Goal: Task Accomplishment & Management: Complete application form

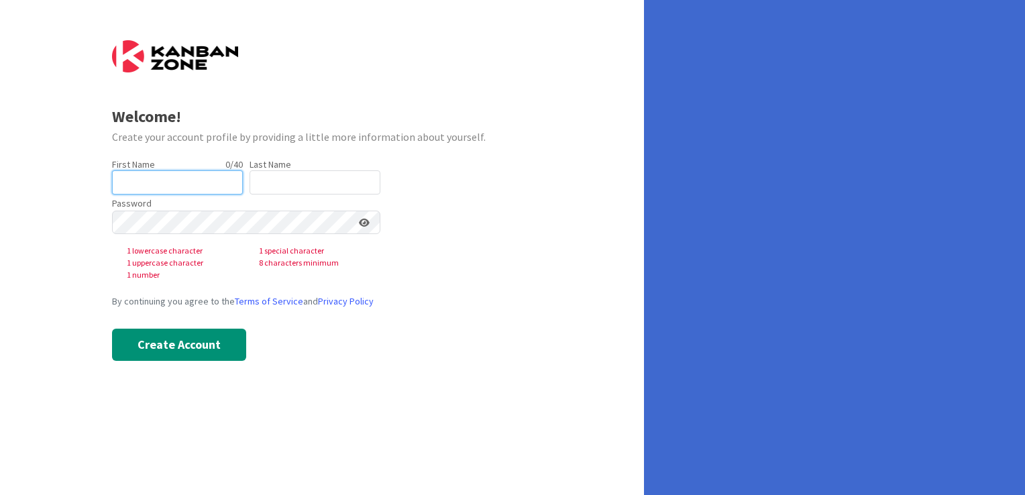
click at [137, 187] on input "text" at bounding box center [177, 182] width 131 height 24
click at [290, 185] on input "text" at bounding box center [315, 182] width 131 height 24
click at [175, 188] on input "Mark" at bounding box center [177, 182] width 131 height 24
type input "M"
type input "[PERSON_NAME]"
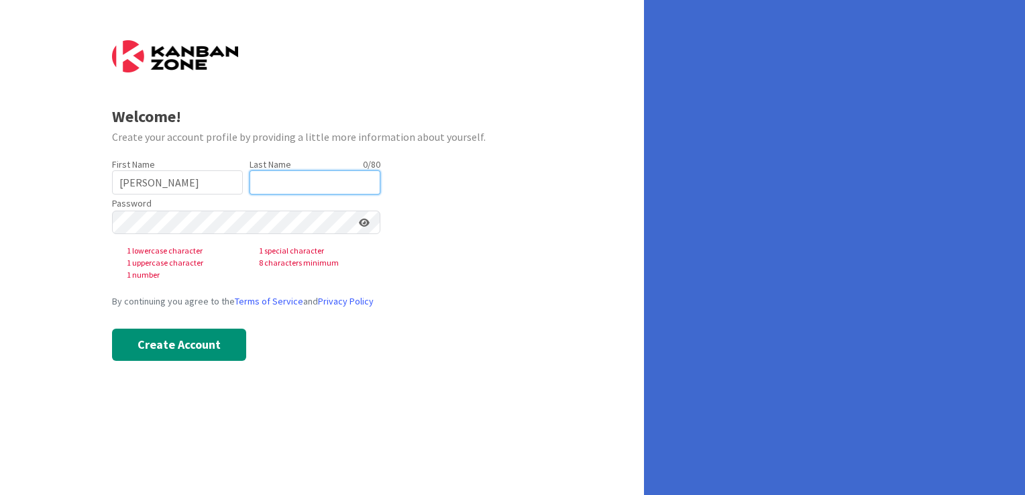
click at [279, 186] on input "text" at bounding box center [315, 182] width 131 height 24
type input "[PERSON_NAME]"
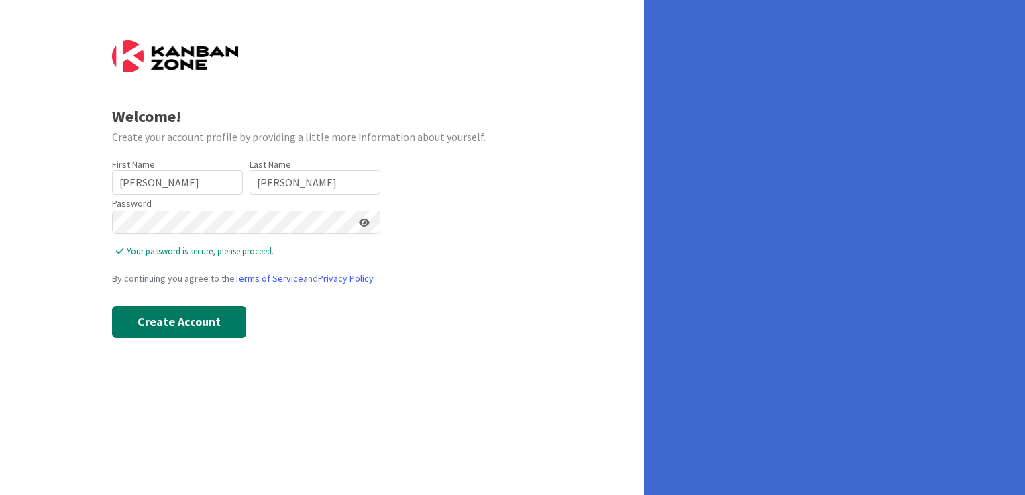
click at [171, 321] on button "Create Account" at bounding box center [179, 322] width 134 height 32
